Goal: Information Seeking & Learning: Learn about a topic

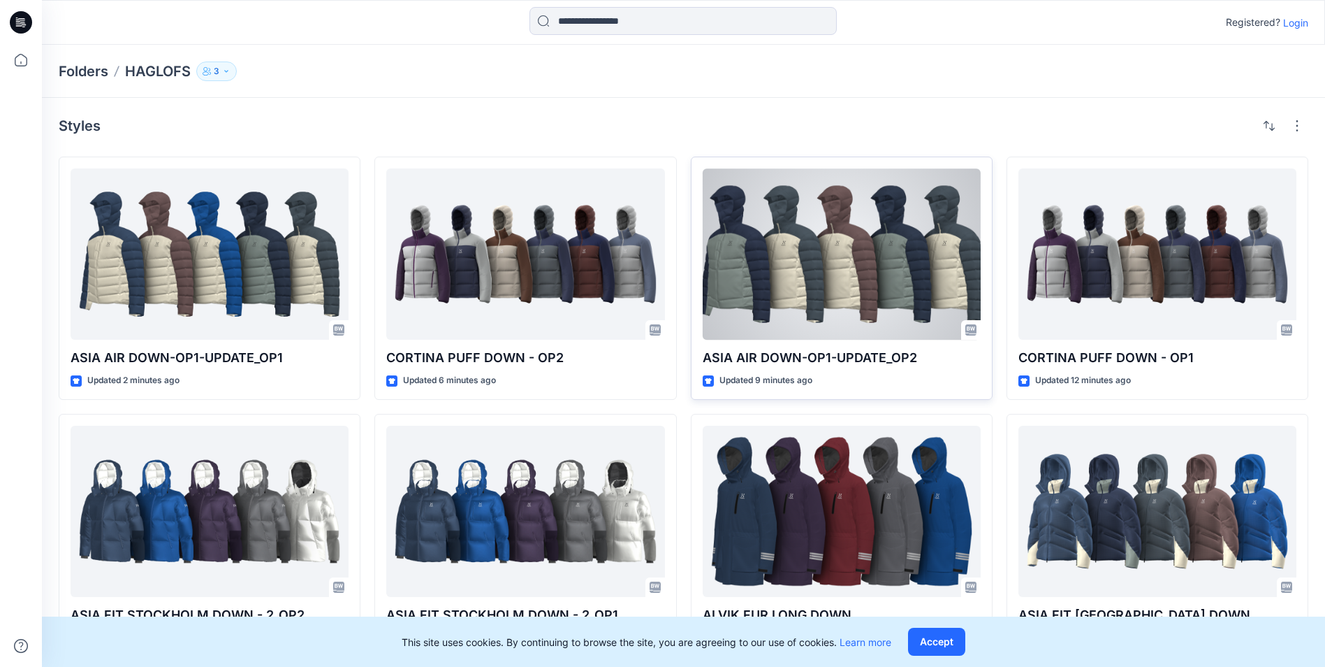
scroll to position [7, 0]
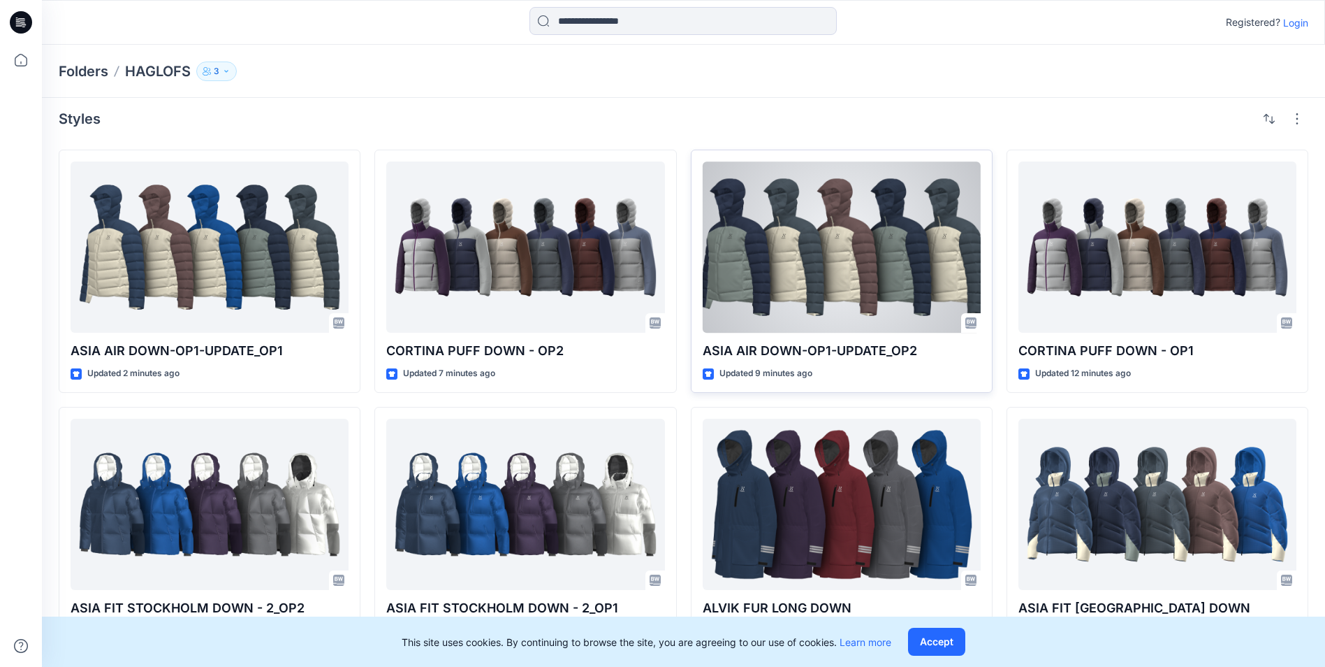
click at [890, 265] on div at bounding box center [842, 246] width 278 height 171
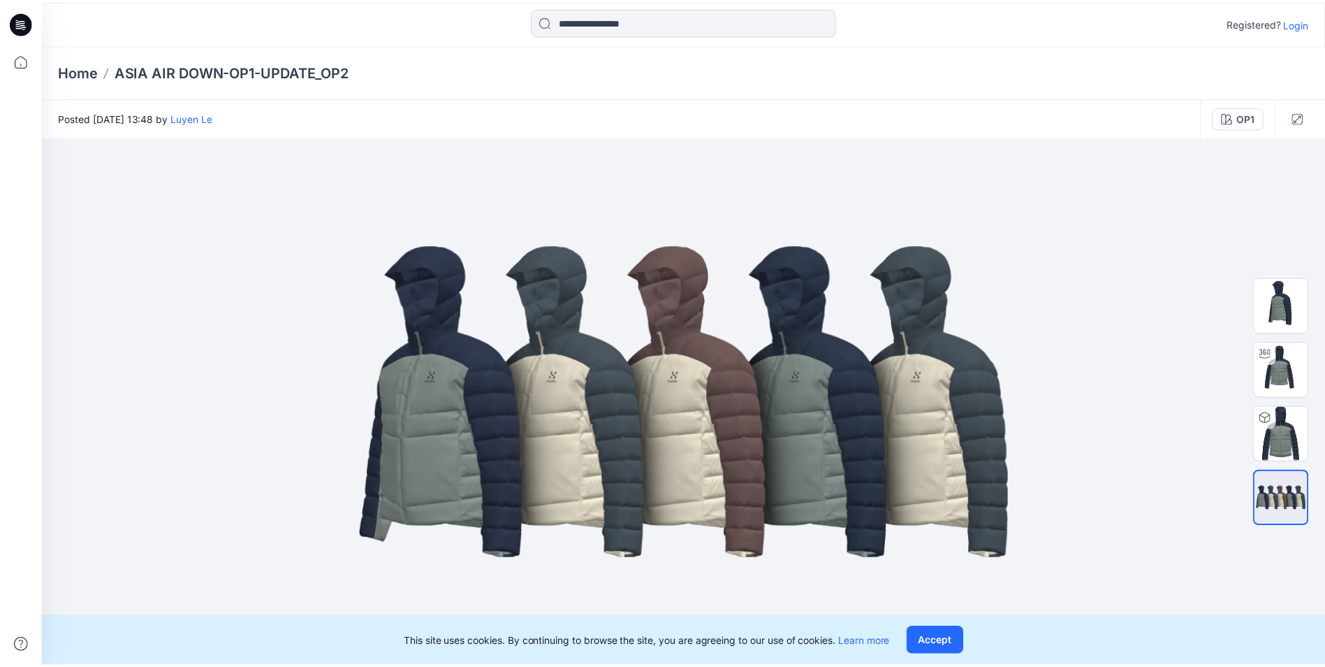
scroll to position [7, 0]
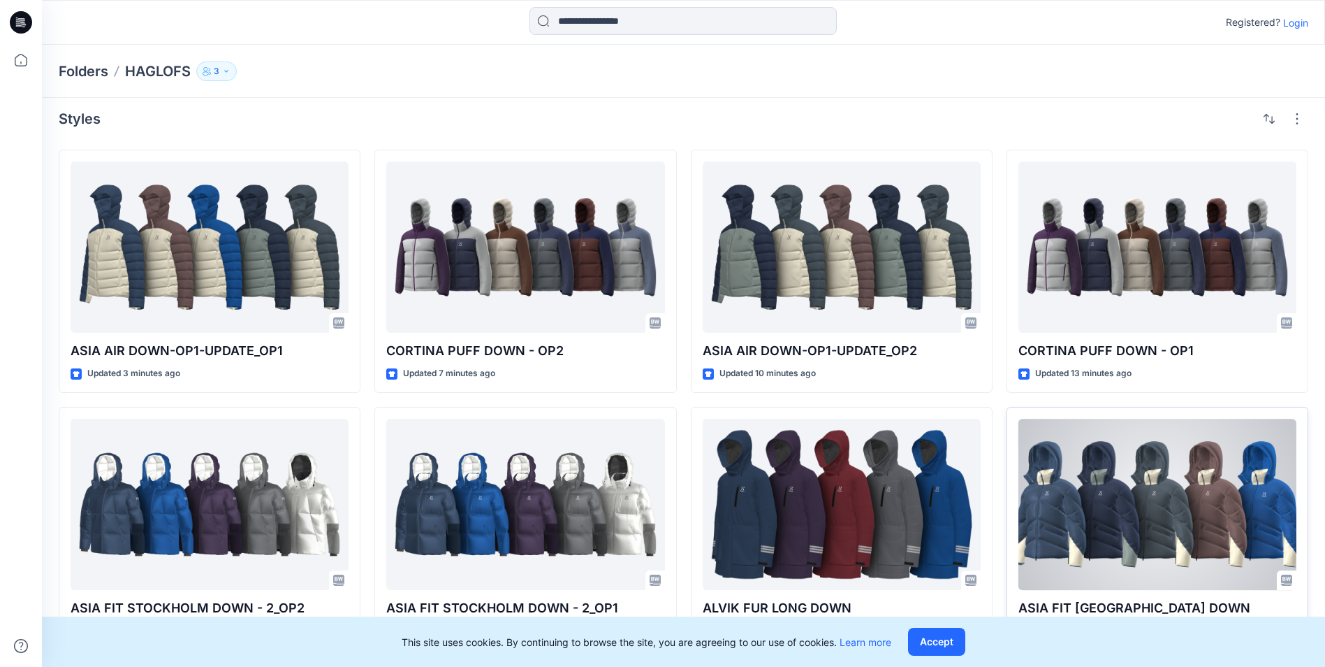
click at [1150, 512] on div at bounding box center [1158, 504] width 278 height 171
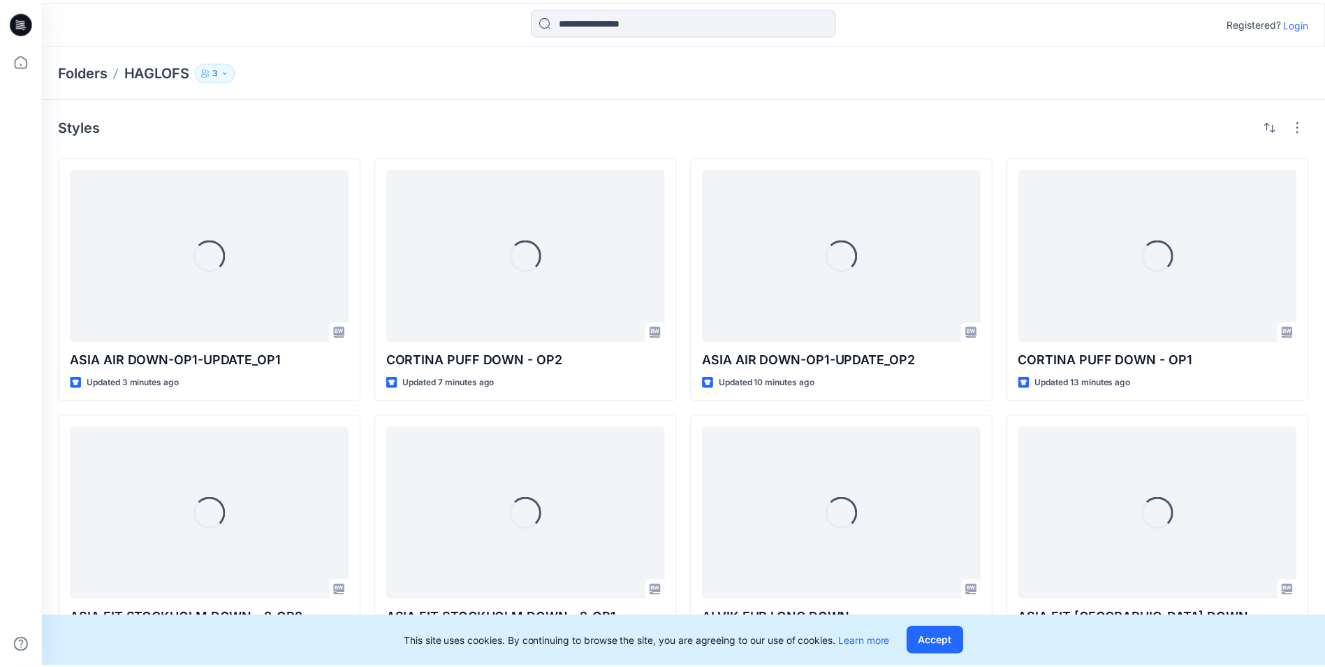
scroll to position [7, 0]
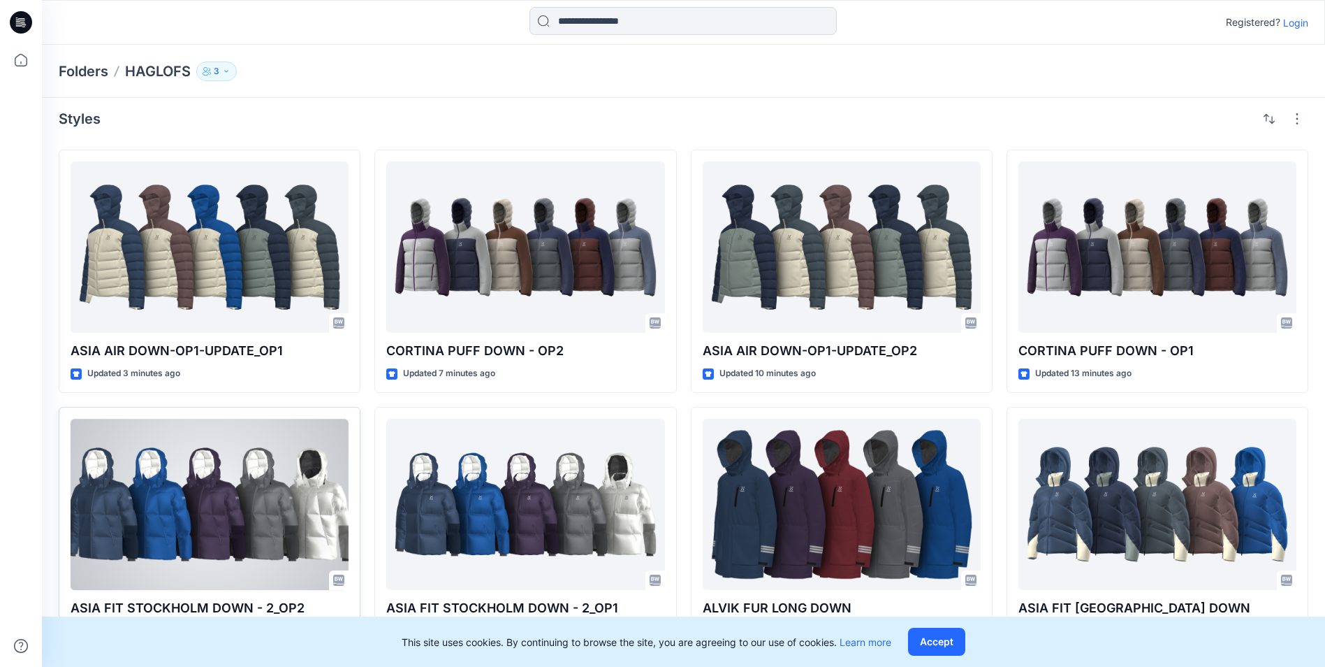
click at [221, 477] on div at bounding box center [210, 504] width 278 height 171
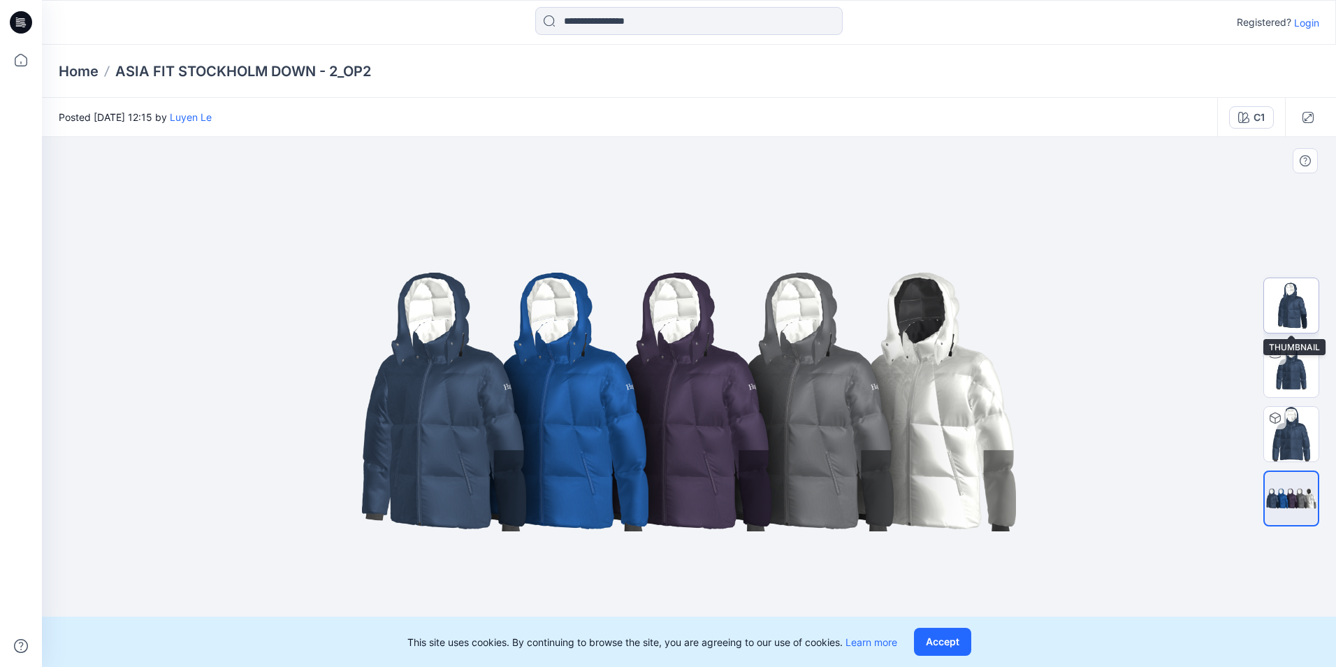
click at [1295, 303] on img at bounding box center [1291, 305] width 54 height 54
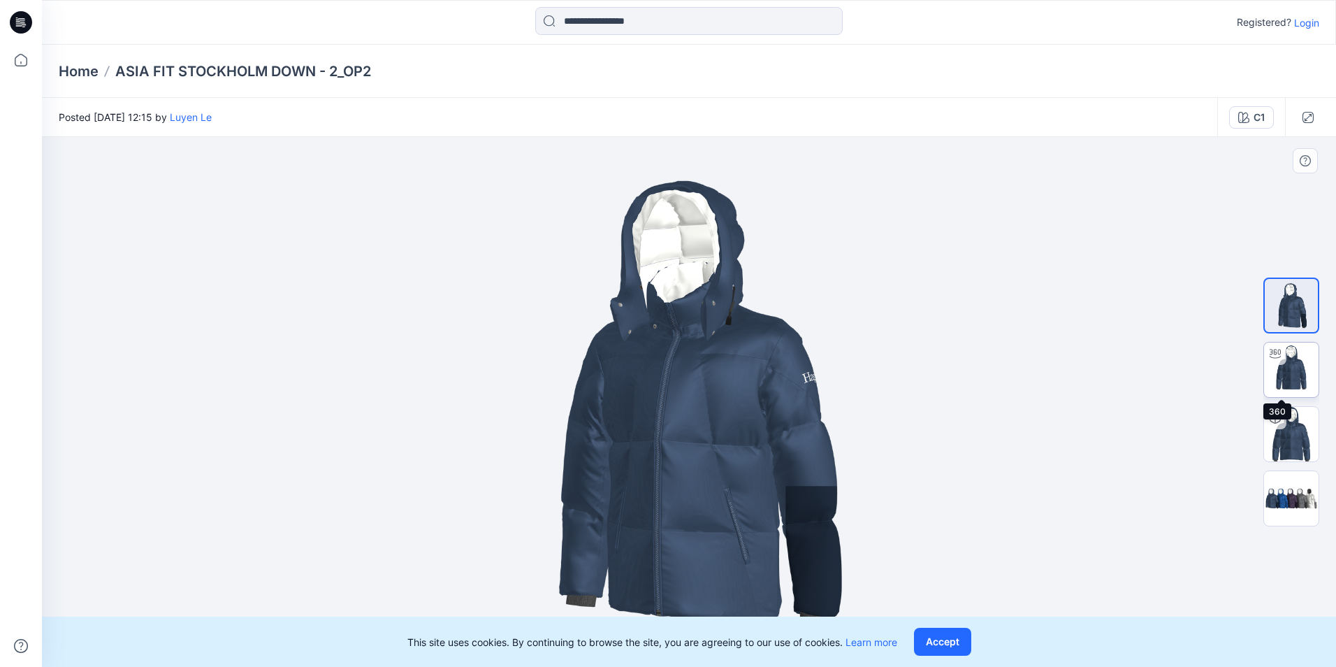
click at [1301, 372] on img at bounding box center [1291, 369] width 54 height 54
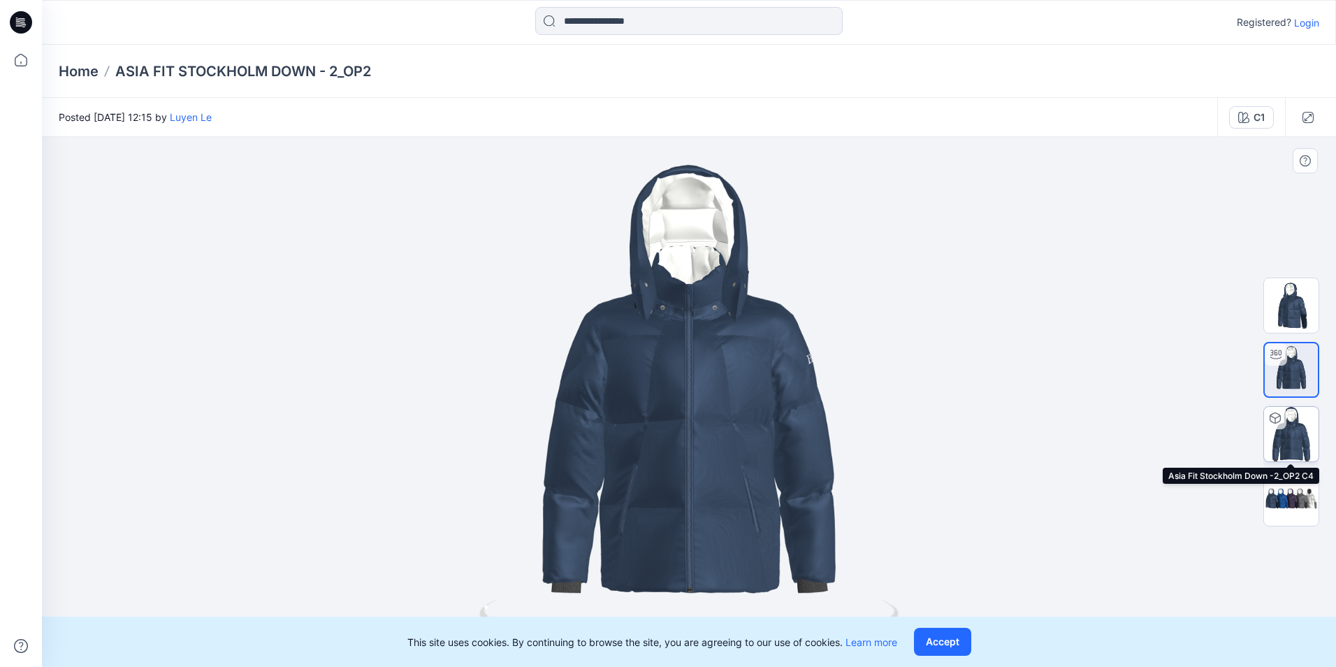
click at [1305, 423] on img at bounding box center [1291, 434] width 54 height 54
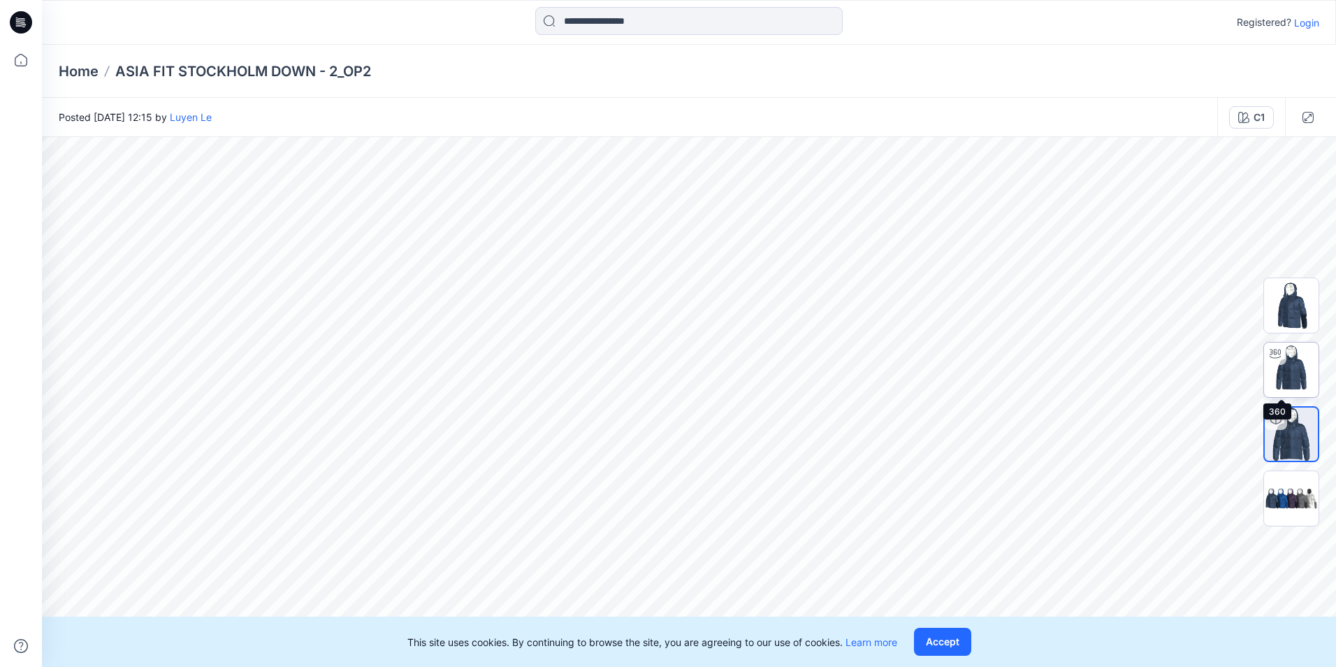
click at [1296, 357] on img at bounding box center [1291, 369] width 54 height 54
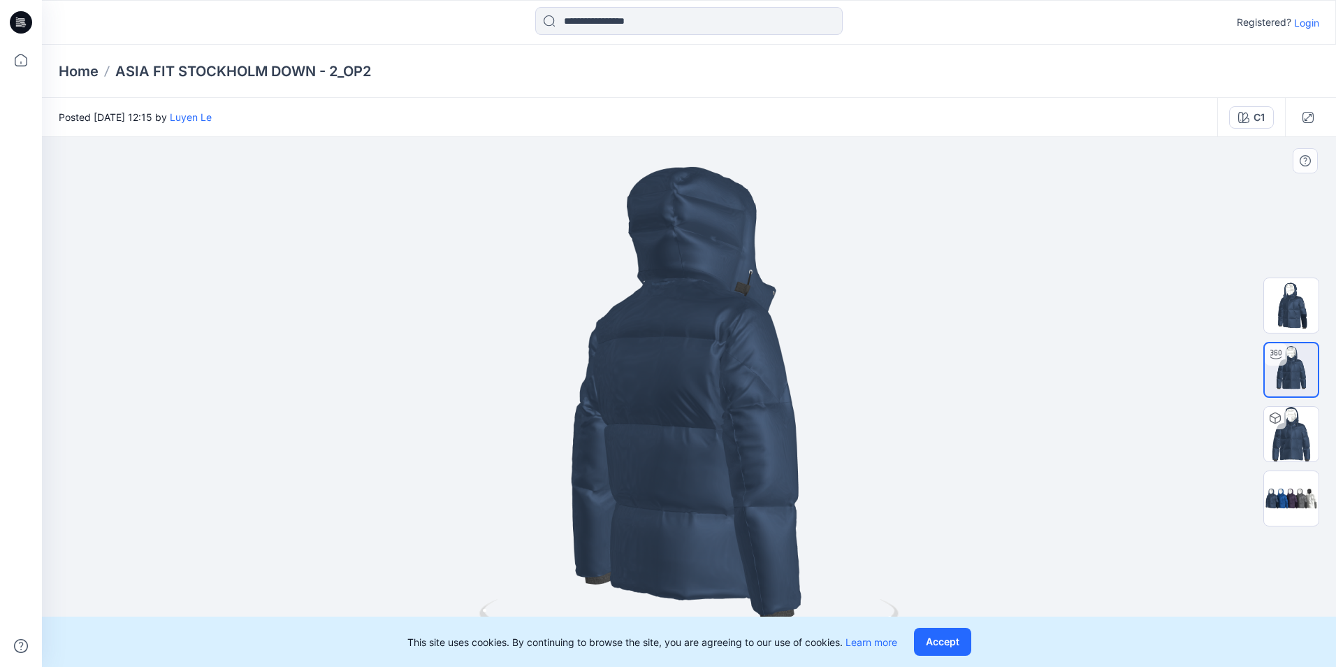
drag, startPoint x: 813, startPoint y: 416, endPoint x: 559, endPoint y: 419, distance: 254.3
click at [559, 419] on div at bounding box center [689, 402] width 1294 height 530
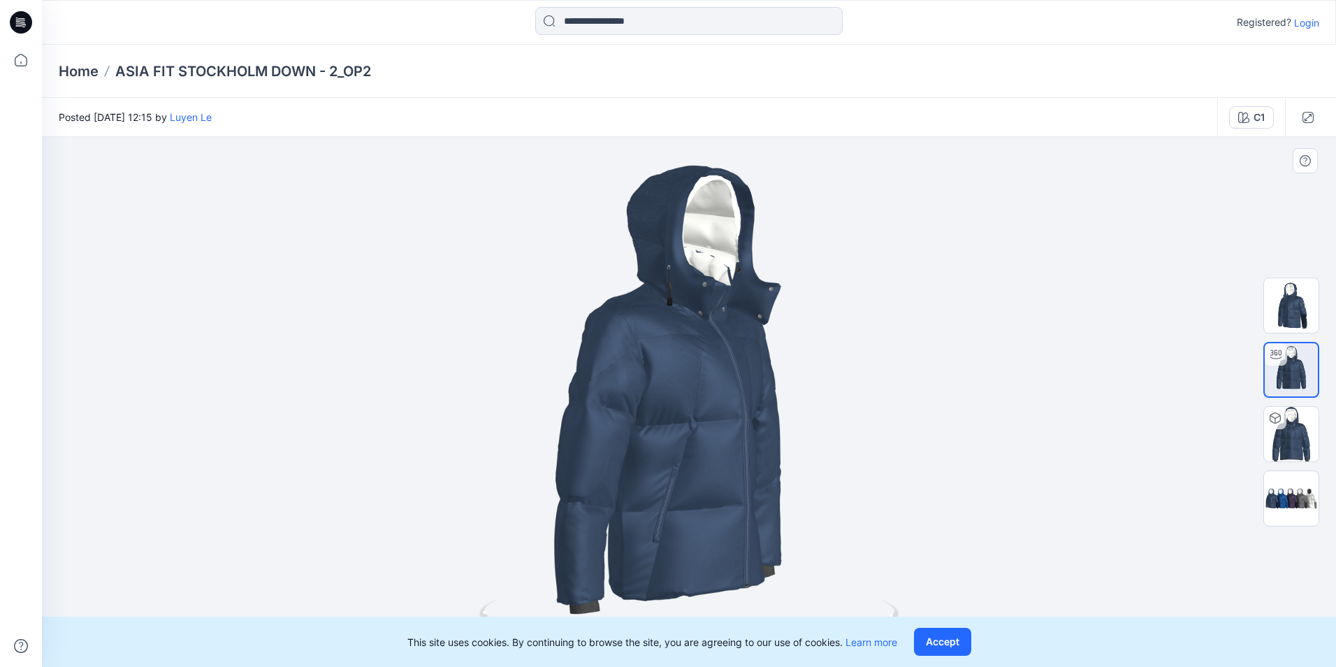
drag, startPoint x: 769, startPoint y: 431, endPoint x: 659, endPoint y: 429, distance: 109.7
click at [659, 429] on div at bounding box center [689, 402] width 1294 height 530
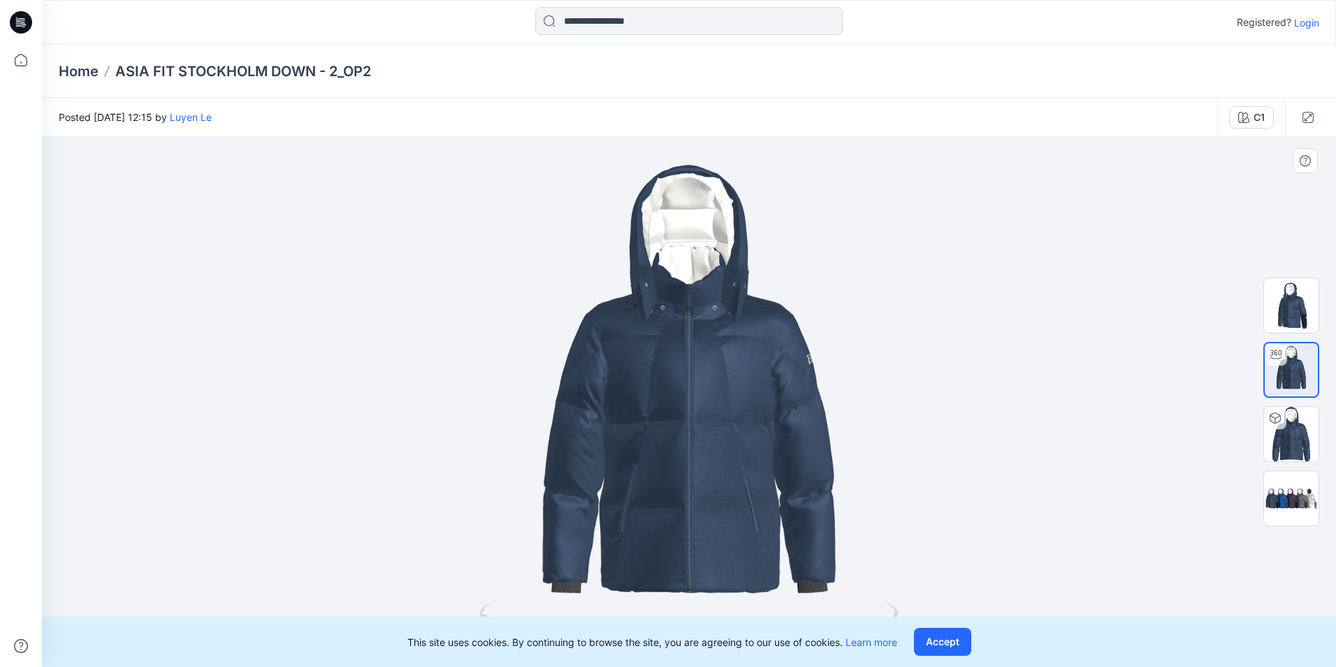
drag, startPoint x: 792, startPoint y: 444, endPoint x: 720, endPoint y: 460, distance: 73.2
click at [720, 460] on div at bounding box center [689, 402] width 1294 height 530
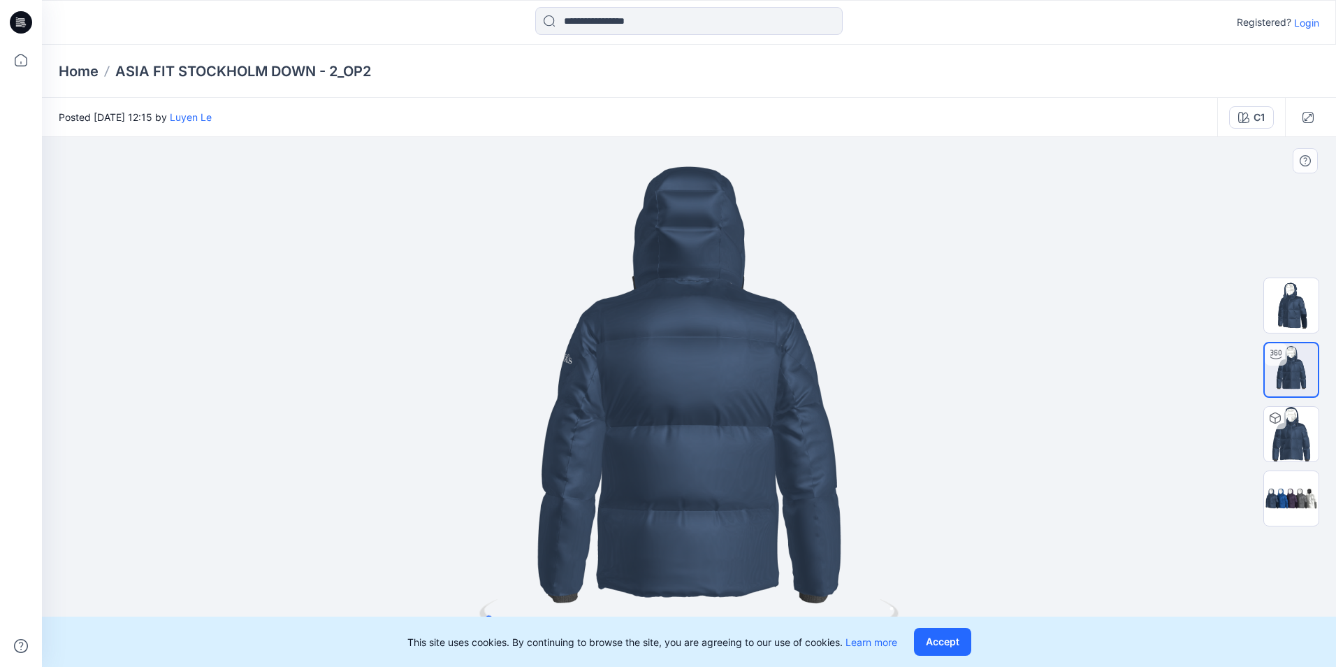
drag, startPoint x: 824, startPoint y: 449, endPoint x: 597, endPoint y: 435, distance: 227.5
click at [597, 435] on div at bounding box center [689, 402] width 1294 height 530
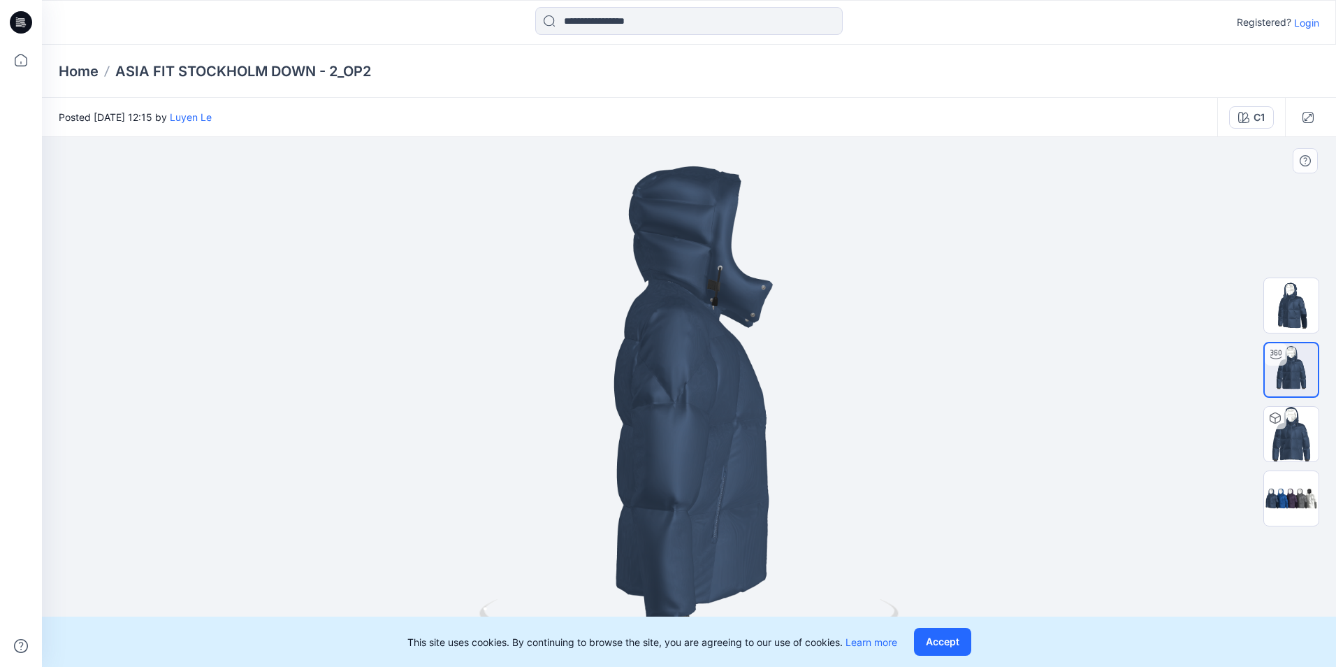
drag, startPoint x: 810, startPoint y: 476, endPoint x: 734, endPoint y: 473, distance: 76.9
click at [734, 473] on div at bounding box center [689, 402] width 1294 height 530
click at [1290, 311] on img at bounding box center [1291, 305] width 54 height 54
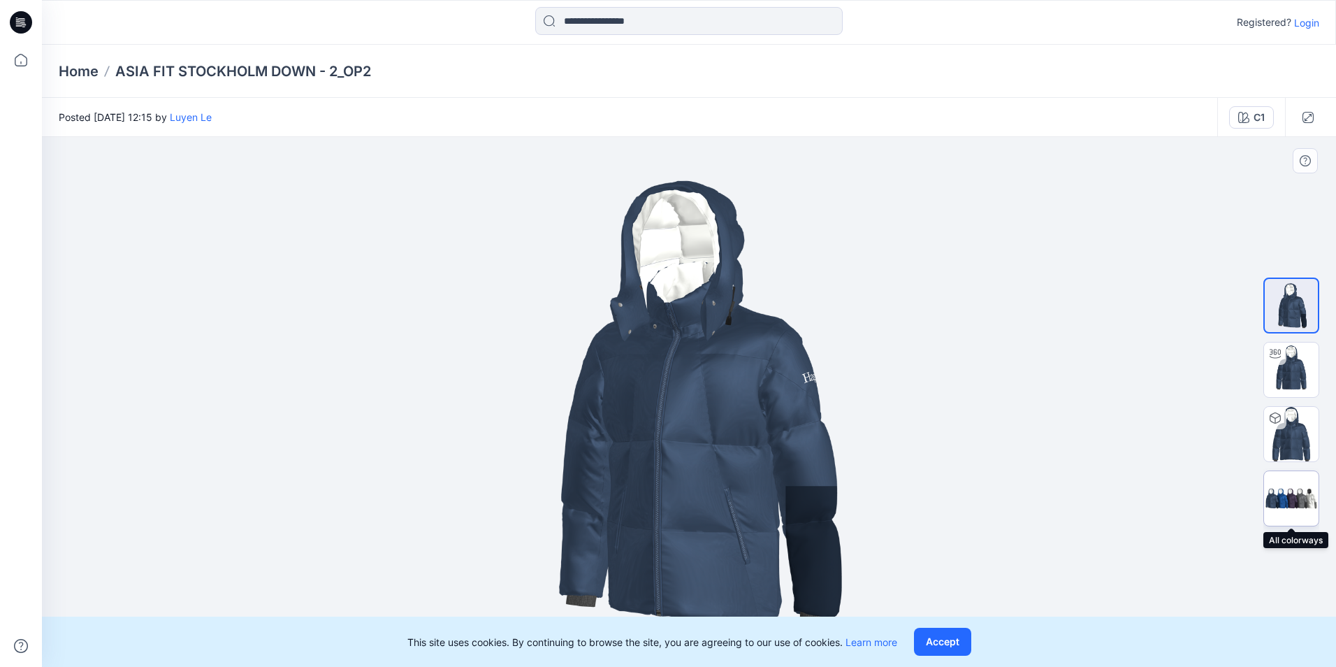
click at [1281, 492] on img at bounding box center [1291, 498] width 54 height 33
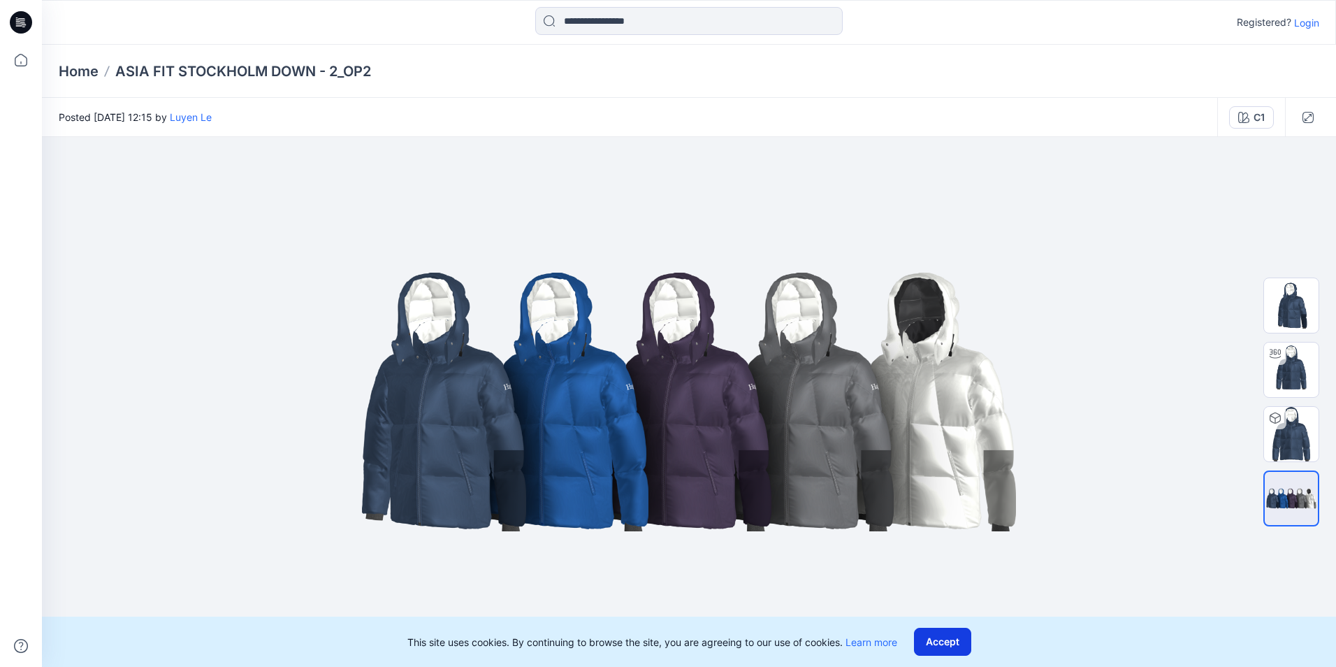
click at [961, 639] on button "Accept" at bounding box center [942, 641] width 57 height 28
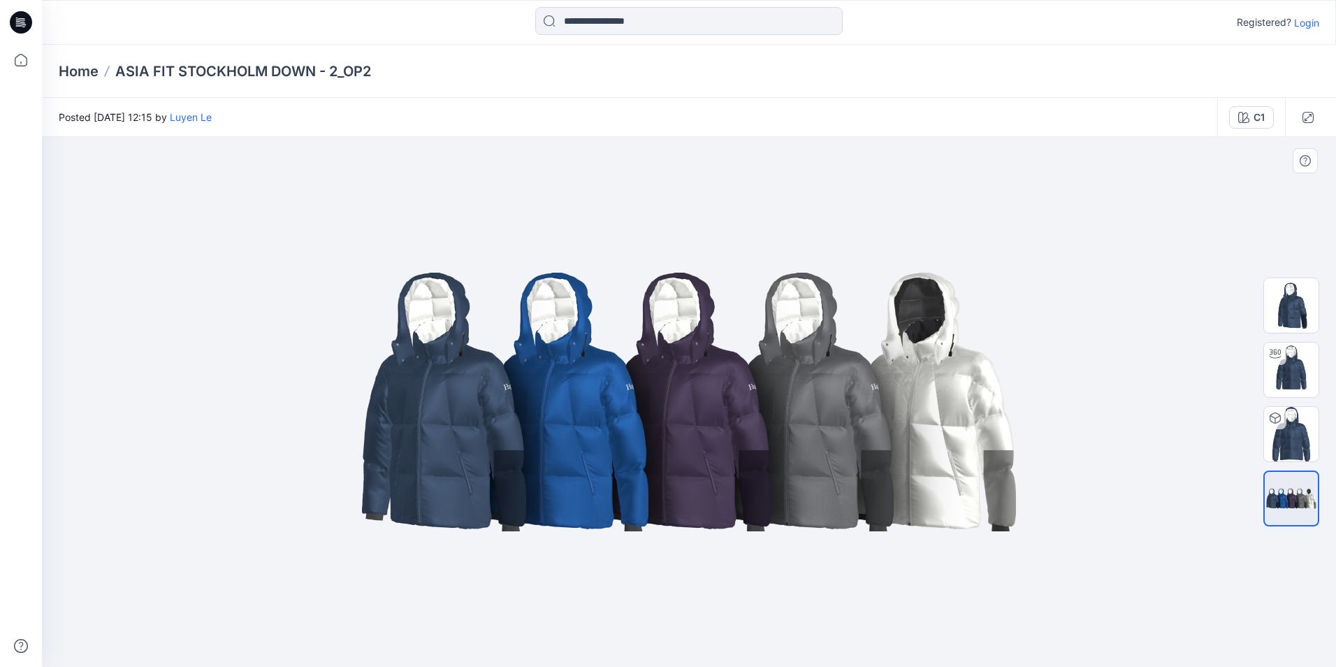
click at [1163, 482] on div at bounding box center [689, 402] width 1294 height 530
click at [1298, 441] on img at bounding box center [1291, 434] width 54 height 54
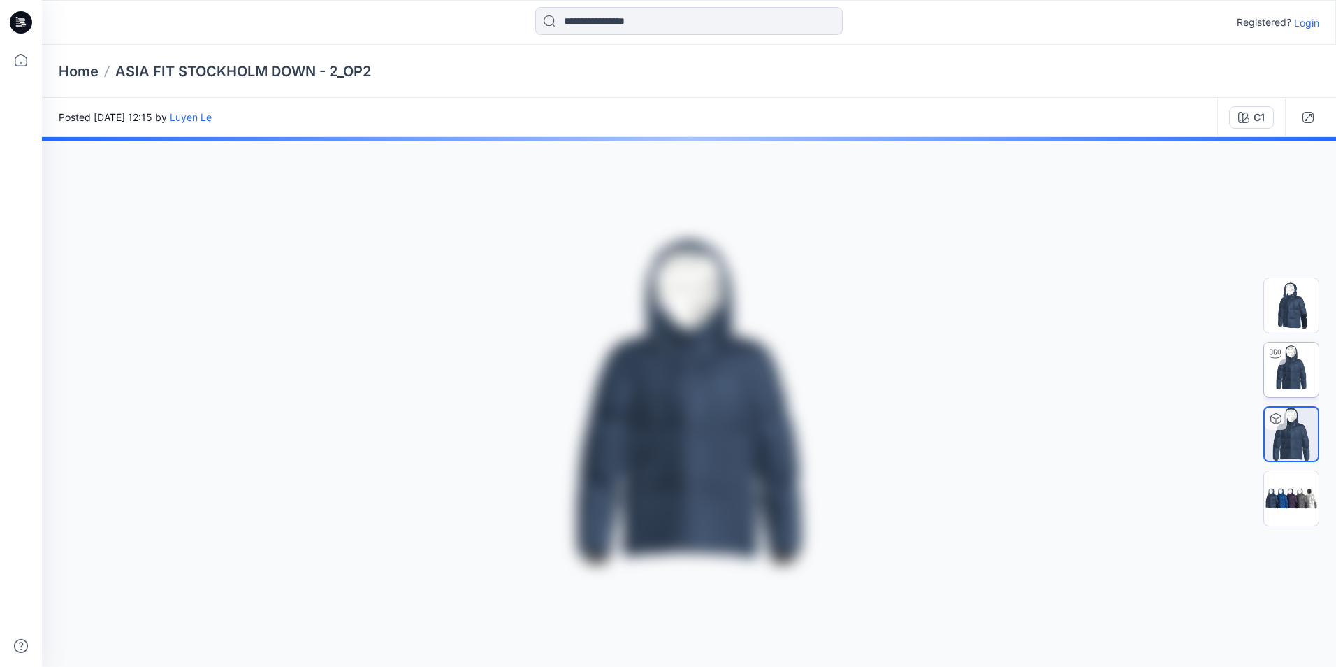
click at [1300, 374] on img at bounding box center [1291, 369] width 54 height 54
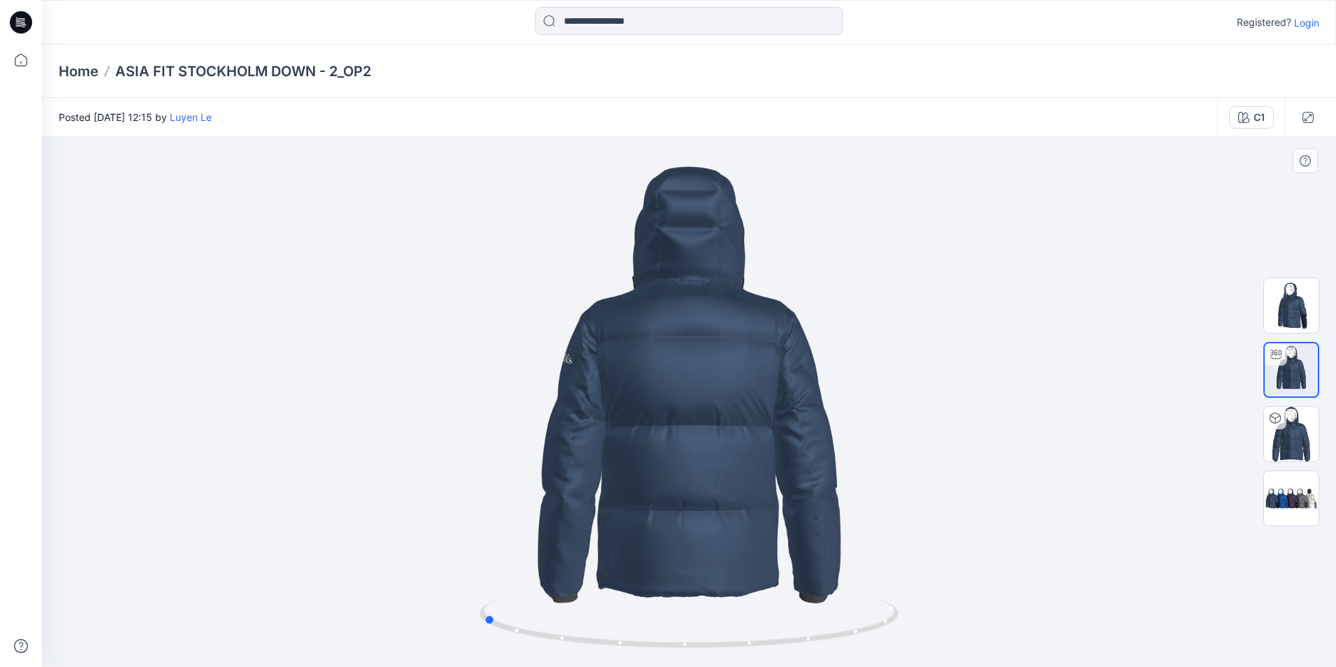
drag, startPoint x: 810, startPoint y: 572, endPoint x: 603, endPoint y: 512, distance: 216.0
click at [604, 515] on div at bounding box center [689, 402] width 1294 height 530
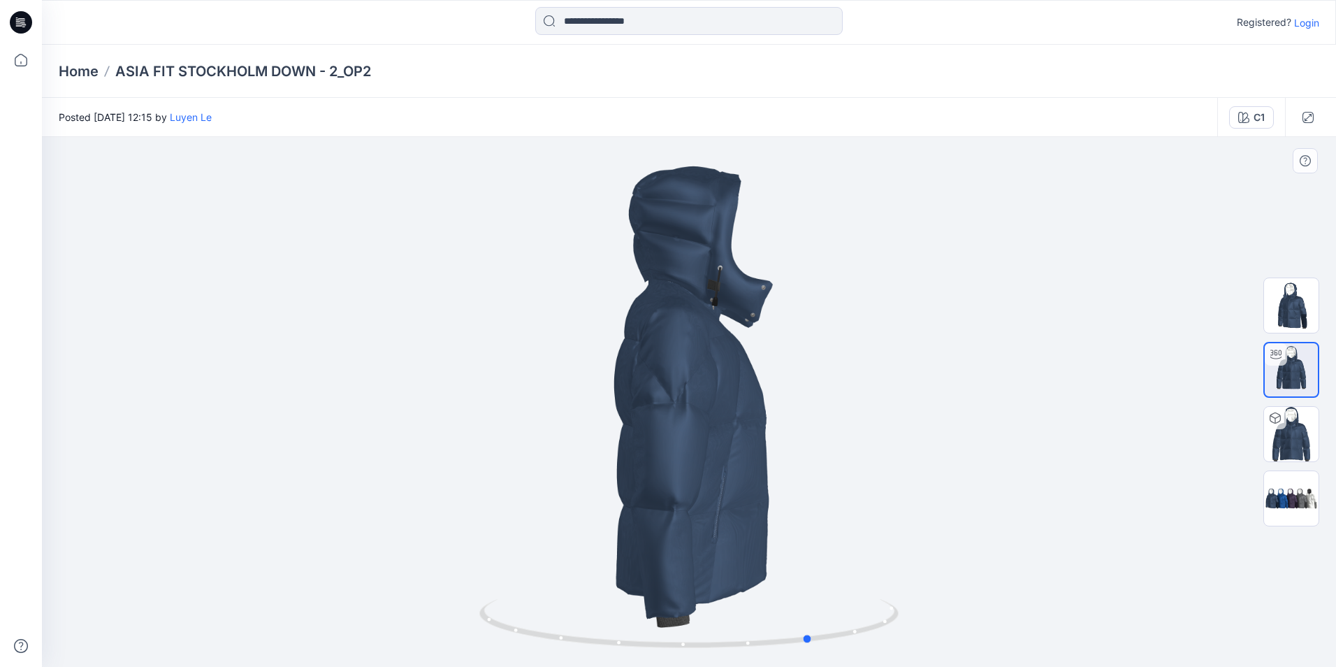
drag, startPoint x: 796, startPoint y: 507, endPoint x: 744, endPoint y: 500, distance: 52.2
click at [744, 500] on div at bounding box center [689, 402] width 1294 height 530
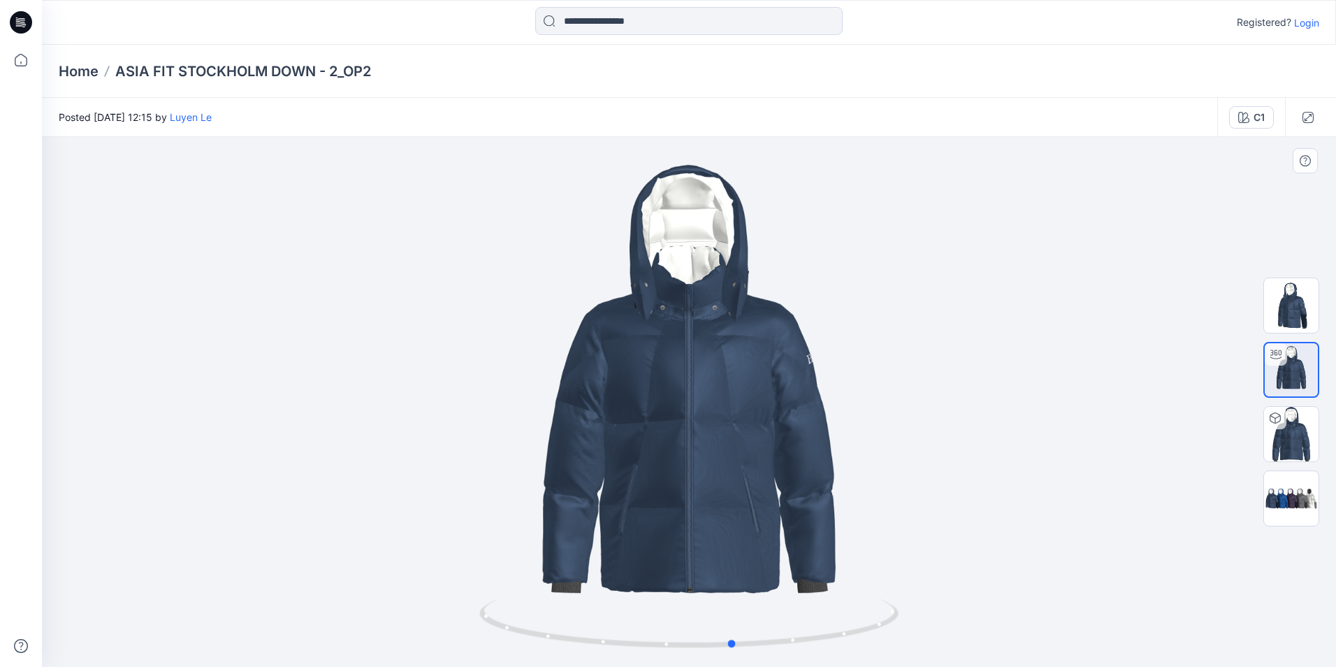
drag, startPoint x: 845, startPoint y: 500, endPoint x: 769, endPoint y: 490, distance: 76.8
click at [769, 490] on div at bounding box center [689, 402] width 1294 height 530
drag, startPoint x: 771, startPoint y: 548, endPoint x: 785, endPoint y: 363, distance: 186.4
click at [785, 363] on div at bounding box center [689, 402] width 1294 height 530
drag, startPoint x: 728, startPoint y: 505, endPoint x: 701, endPoint y: 449, distance: 62.8
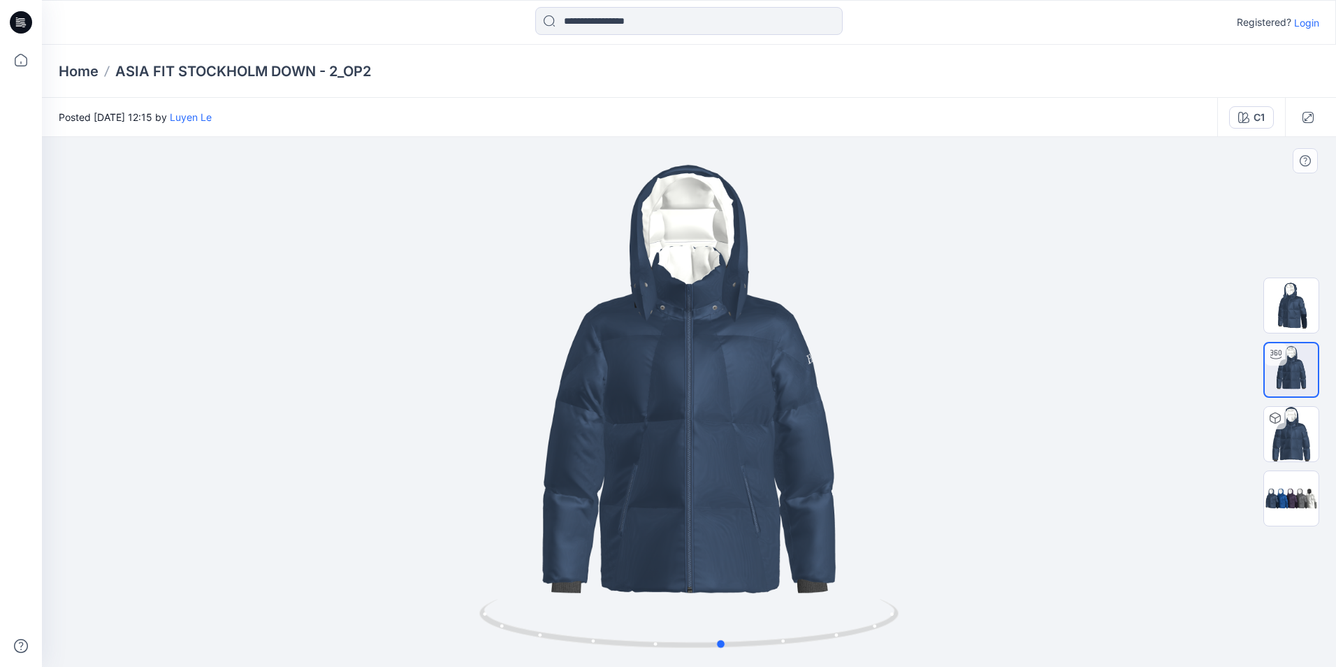
click at [701, 449] on div at bounding box center [689, 402] width 1294 height 530
click at [1140, 544] on div at bounding box center [689, 402] width 1294 height 530
click at [1237, 314] on div at bounding box center [689, 402] width 1294 height 530
click at [294, 173] on div at bounding box center [689, 402] width 1294 height 530
click at [1297, 319] on img at bounding box center [1291, 305] width 54 height 54
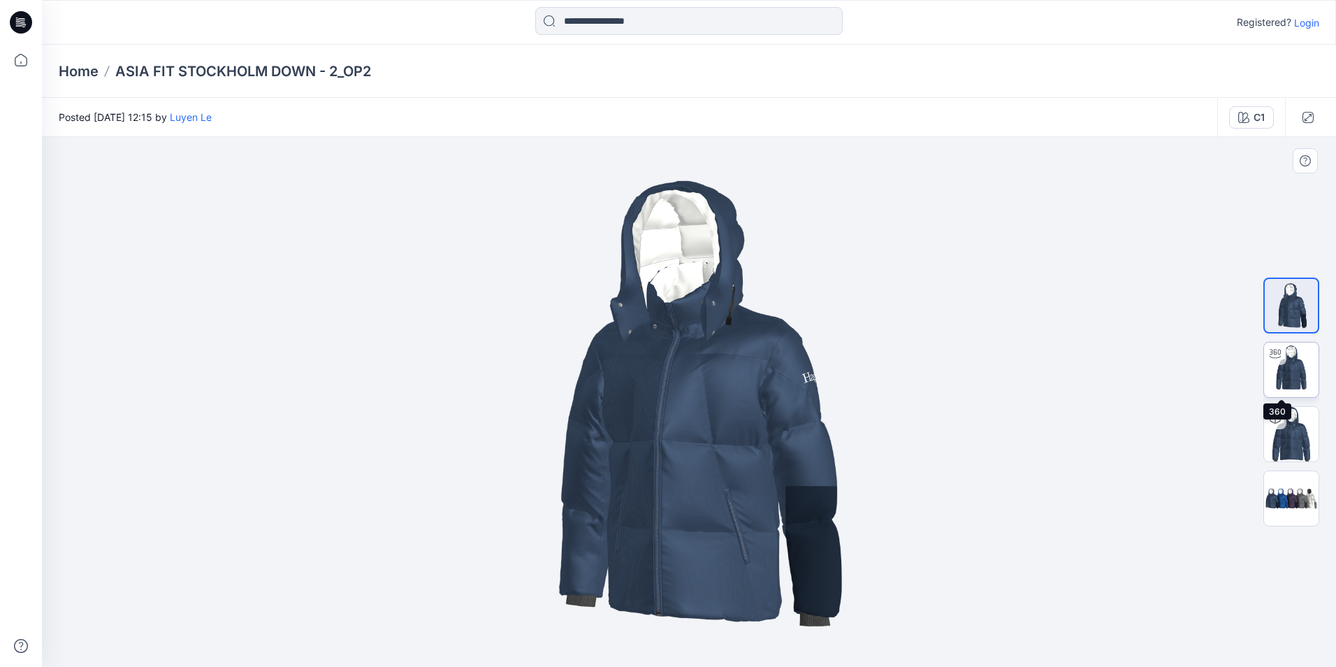
click at [1298, 374] on img at bounding box center [1291, 369] width 54 height 54
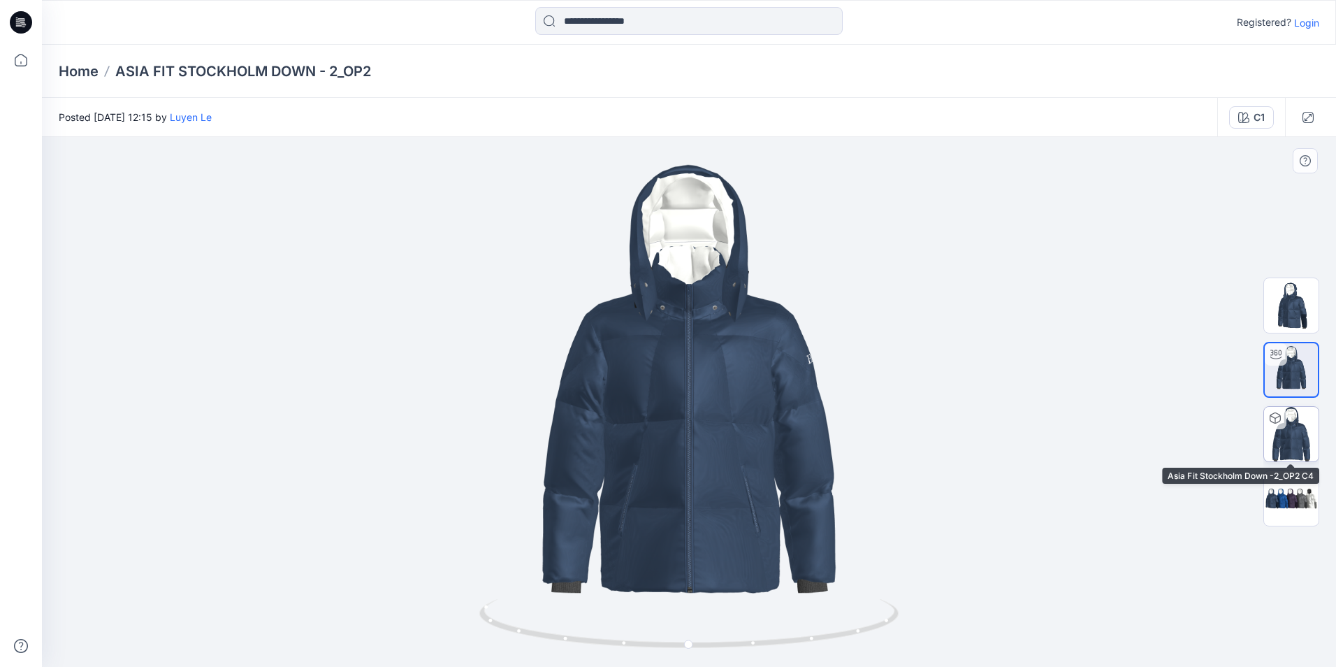
click at [1302, 427] on img at bounding box center [1291, 434] width 54 height 54
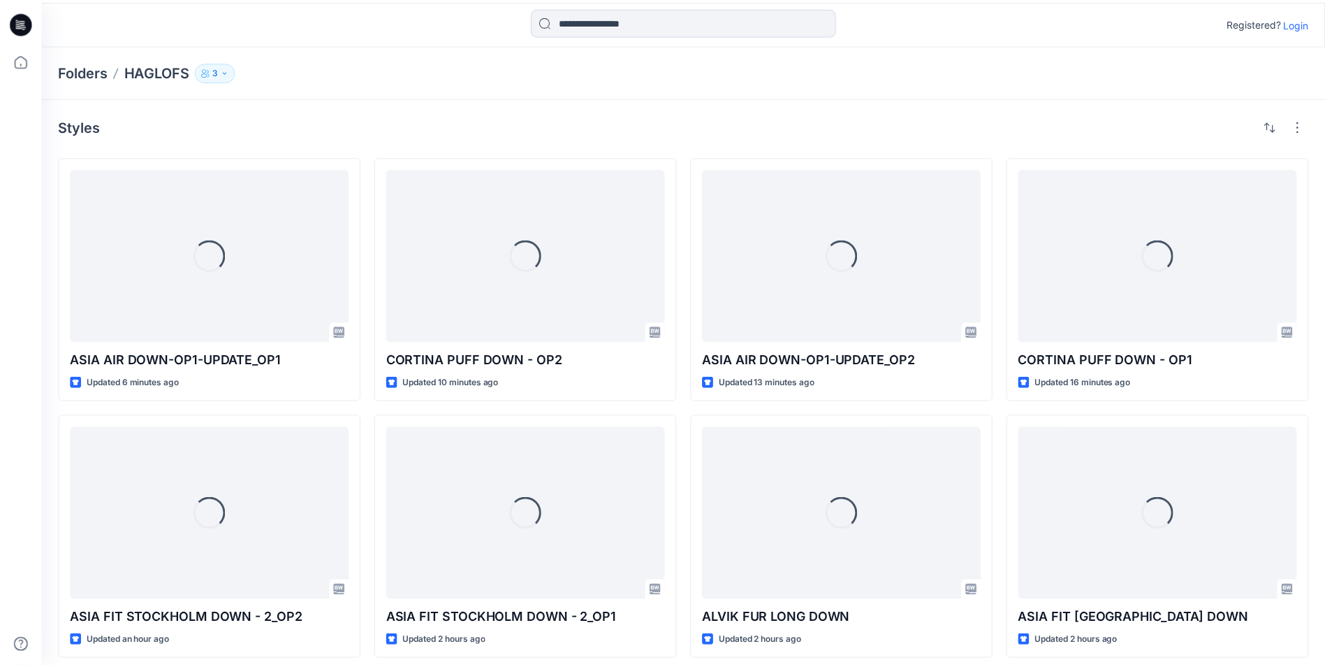
scroll to position [7, 0]
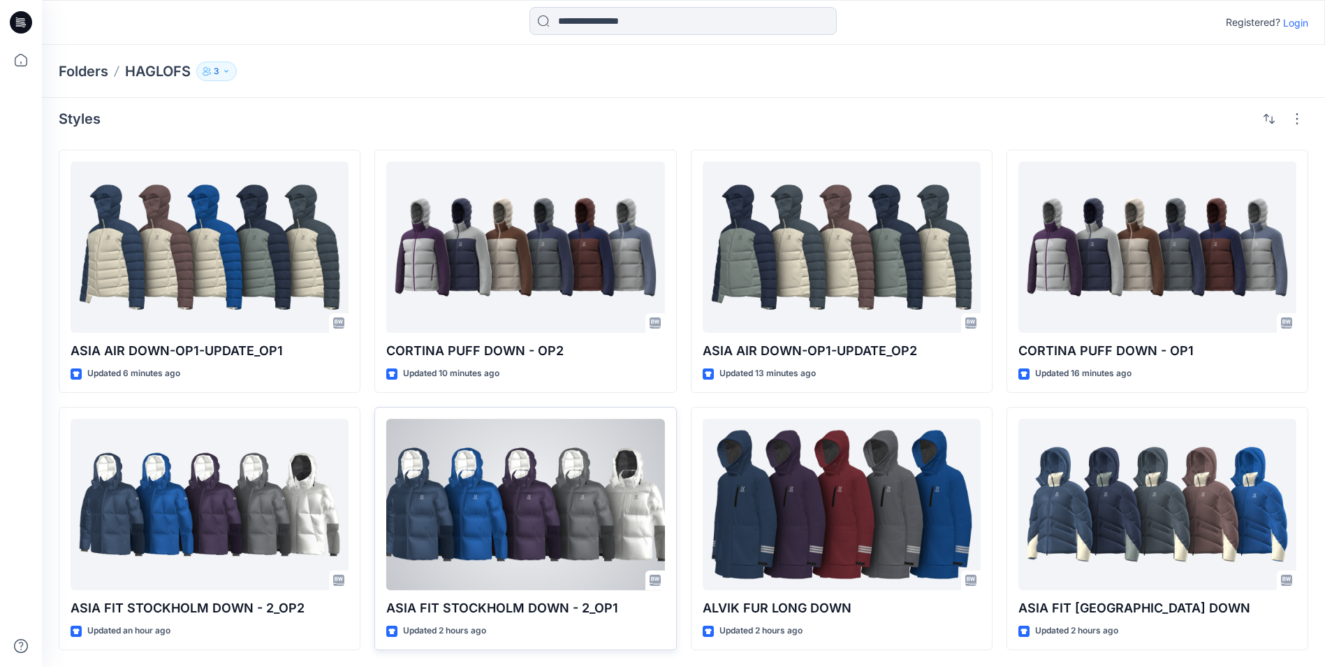
click at [566, 498] on div at bounding box center [525, 504] width 278 height 171
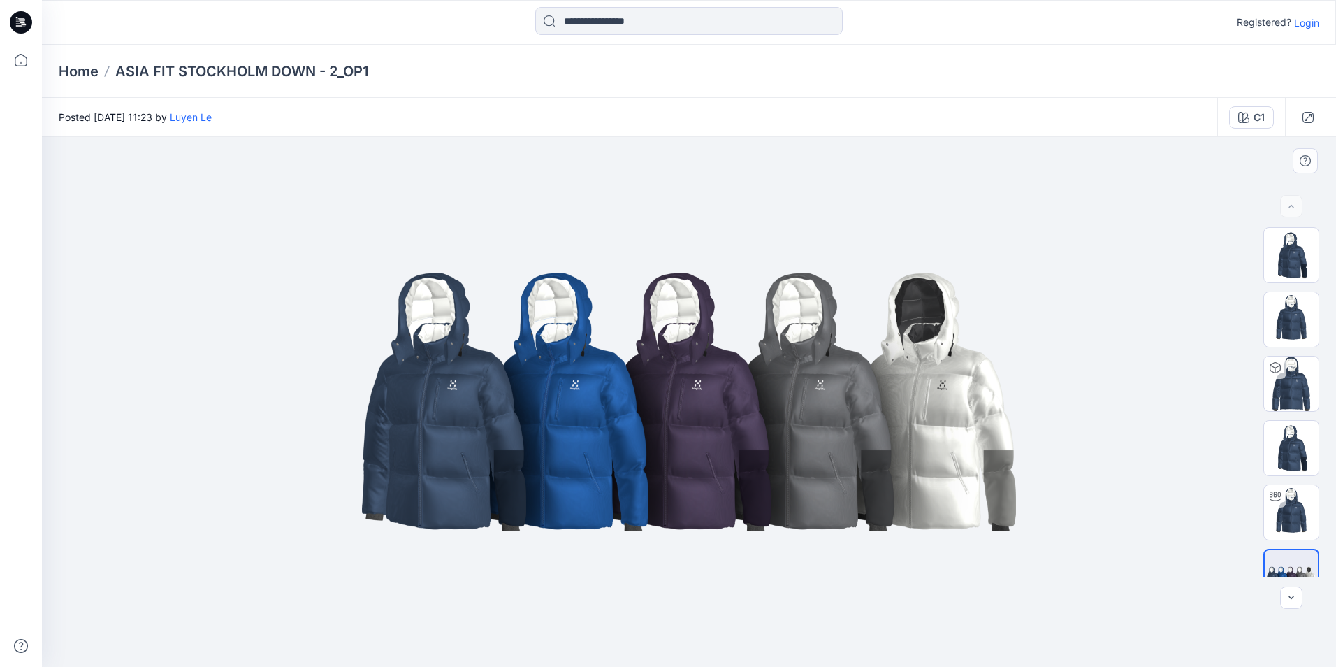
drag, startPoint x: 980, startPoint y: 445, endPoint x: 899, endPoint y: 444, distance: 80.4
click at [899, 444] on img at bounding box center [689, 401] width 699 height 419
